Goal: Browse casually: Explore the website without a specific task or goal

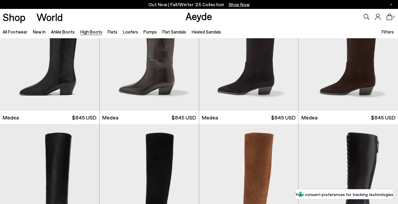
scroll to position [148, 0]
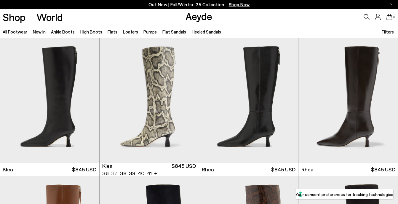
scroll to position [415, 0]
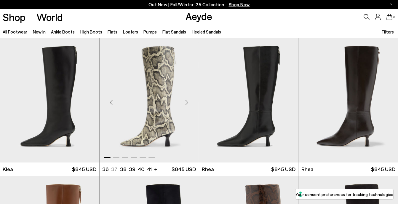
click at [187, 102] on div "Next slide" at bounding box center [187, 103] width 18 height 18
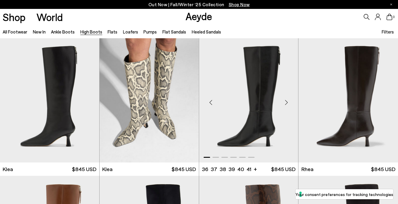
click at [285, 101] on div "Next slide" at bounding box center [286, 103] width 18 height 18
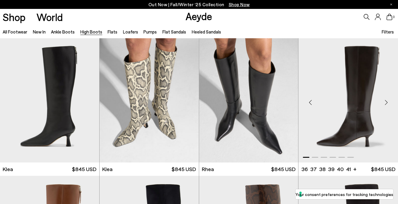
click at [383, 101] on div "Next slide" at bounding box center [386, 103] width 18 height 18
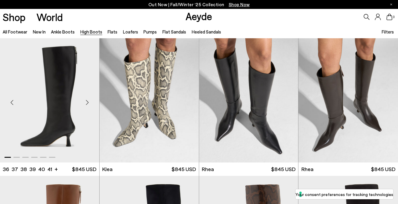
click at [87, 98] on div "Next slide" at bounding box center [87, 103] width 18 height 18
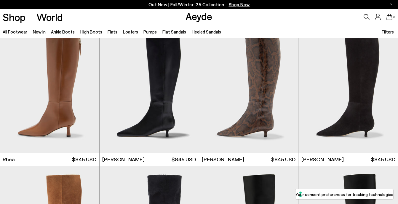
scroll to position [563, 0]
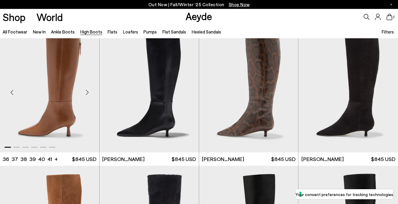
click at [87, 94] on div "Next slide" at bounding box center [87, 93] width 18 height 18
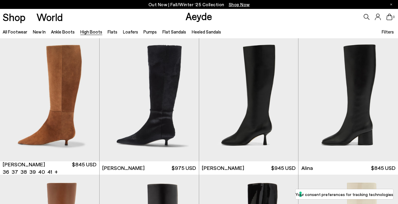
scroll to position [681, 0]
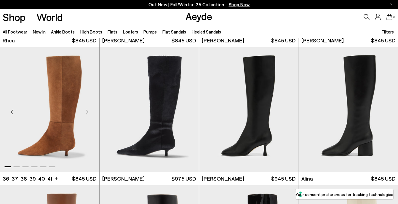
click at [84, 112] on div "Next slide" at bounding box center [87, 112] width 18 height 18
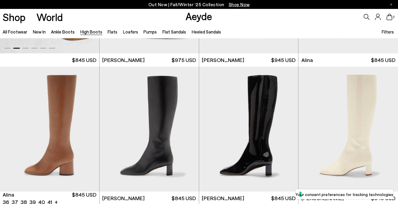
scroll to position [948, 0]
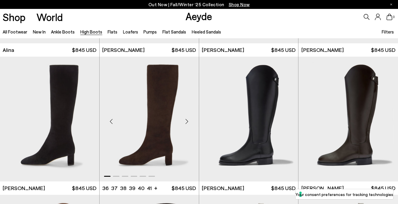
click at [187, 119] on div "Next slide" at bounding box center [187, 122] width 18 height 18
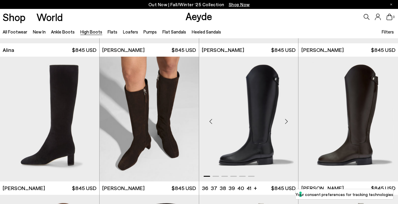
click at [286, 120] on div "Next slide" at bounding box center [286, 122] width 18 height 18
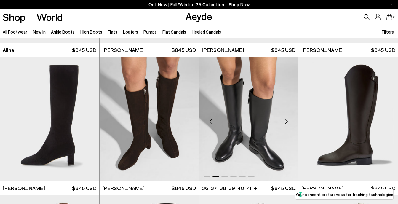
click at [285, 120] on div "Next slide" at bounding box center [286, 122] width 18 height 18
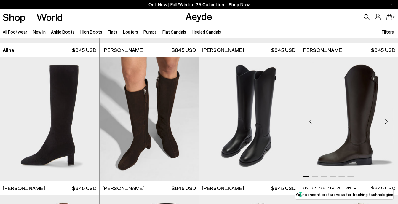
click at [383, 121] on div "Next slide" at bounding box center [386, 122] width 18 height 18
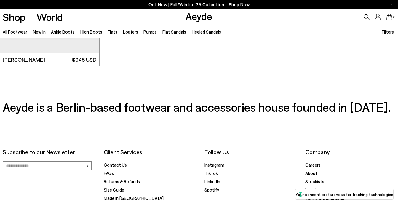
scroll to position [1510, 0]
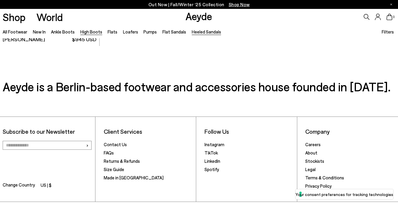
click at [206, 31] on link "Heeled Sandals" at bounding box center [206, 31] width 29 height 5
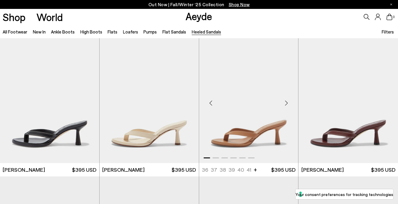
click at [285, 101] on div "Next slide" at bounding box center [286, 103] width 18 height 18
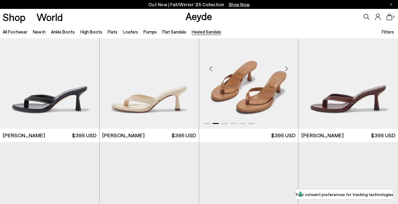
scroll to position [148, 0]
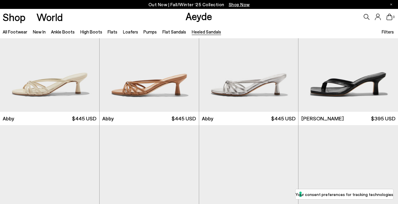
scroll to position [444, 0]
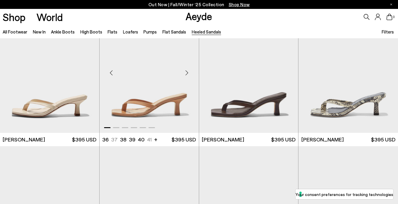
click at [187, 71] on div "Next slide" at bounding box center [187, 73] width 18 height 18
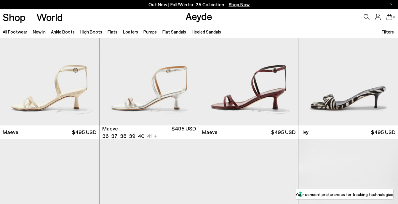
scroll to position [711, 0]
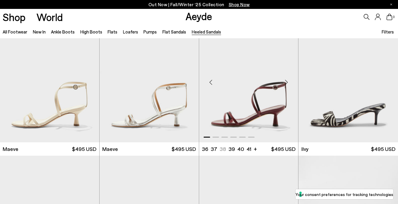
click at [285, 80] on div "Next slide" at bounding box center [286, 82] width 18 height 18
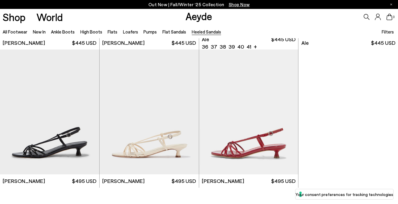
scroll to position [1303, 0]
